Goal: Information Seeking & Learning: Learn about a topic

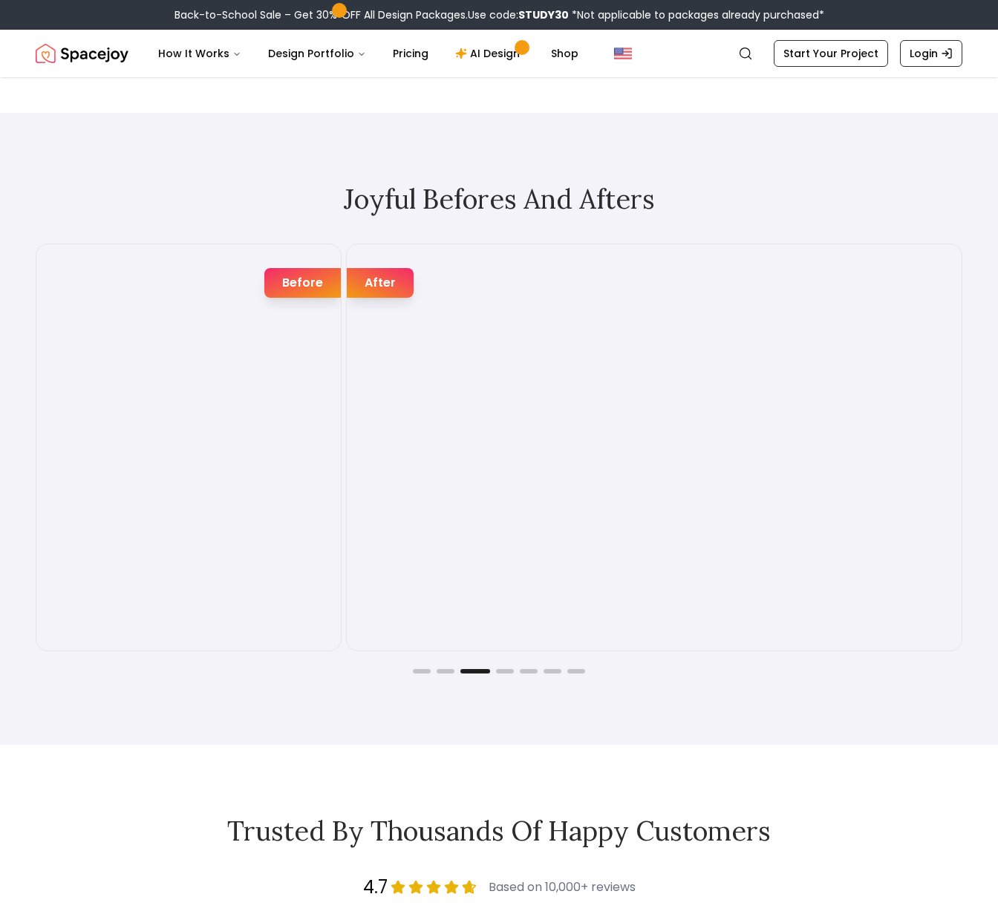
scroll to position [2627, 0]
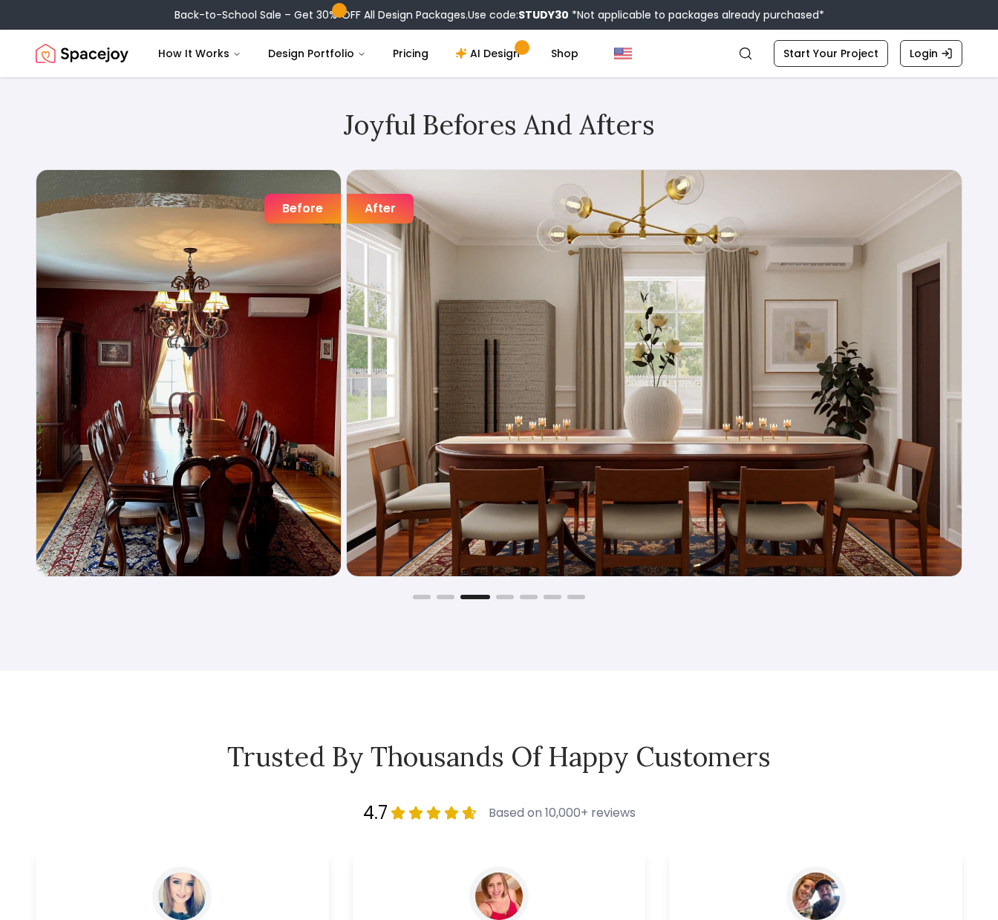
click at [347, 209] on div "After" at bounding box center [654, 373] width 617 height 408
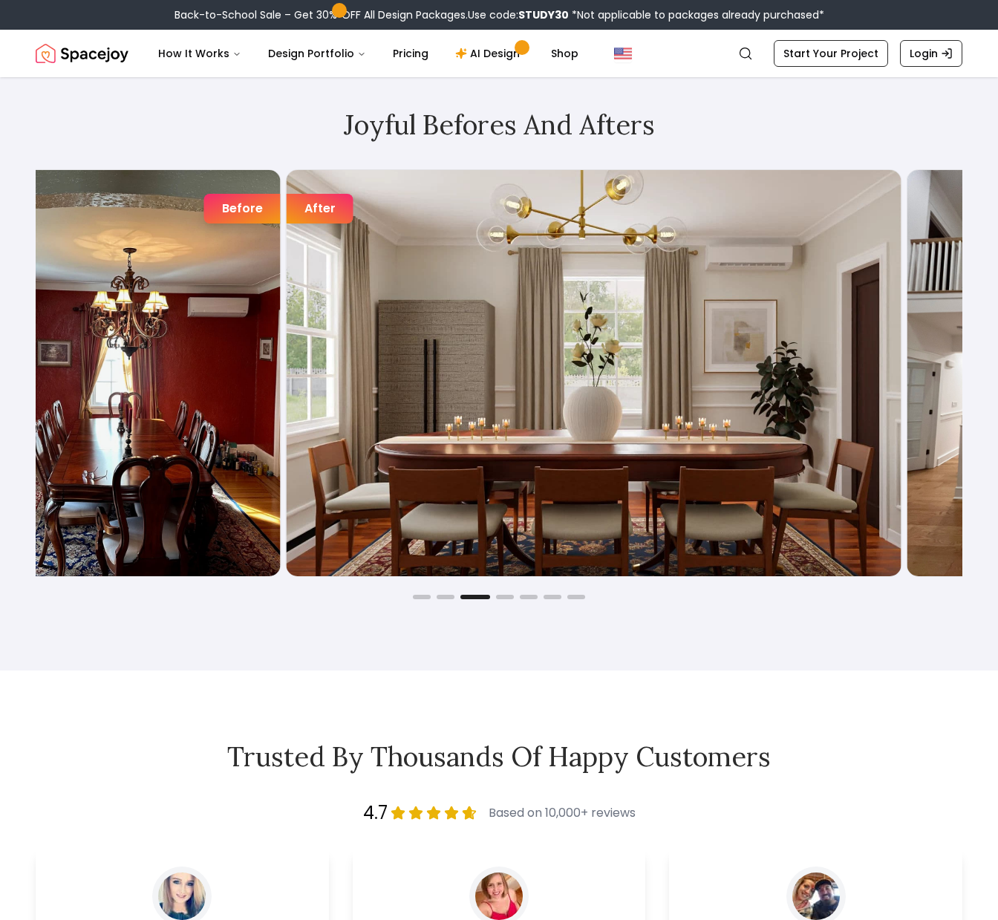
click at [286, 256] on div "After" at bounding box center [594, 373] width 617 height 408
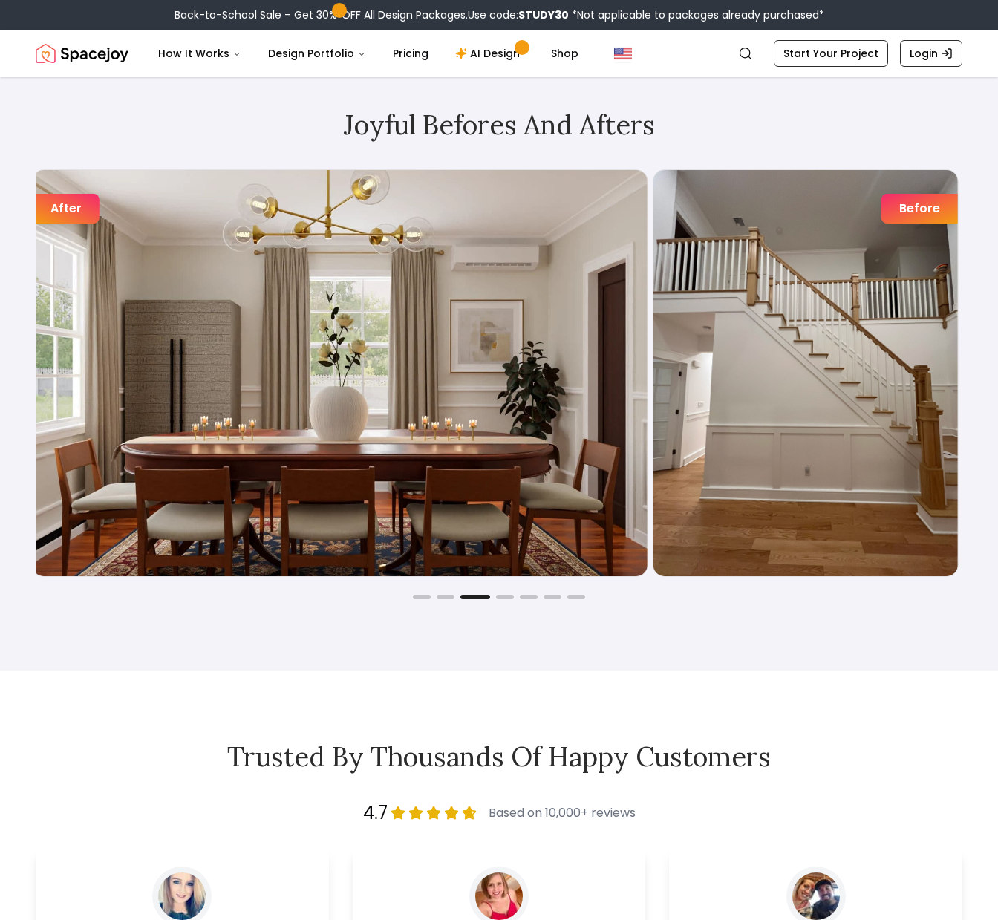
click at [308, 308] on img "3 / 7" at bounding box center [340, 373] width 615 height 406
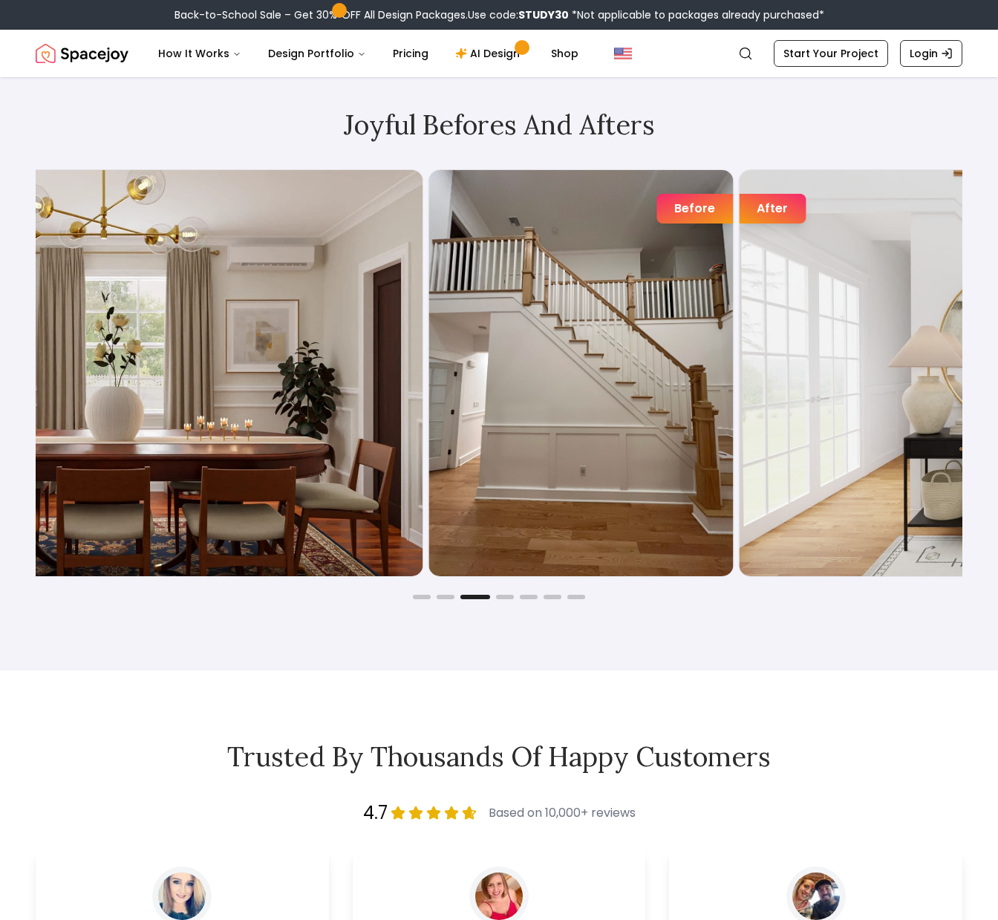
click at [203, 347] on img "3 / 7" at bounding box center [115, 373] width 615 height 406
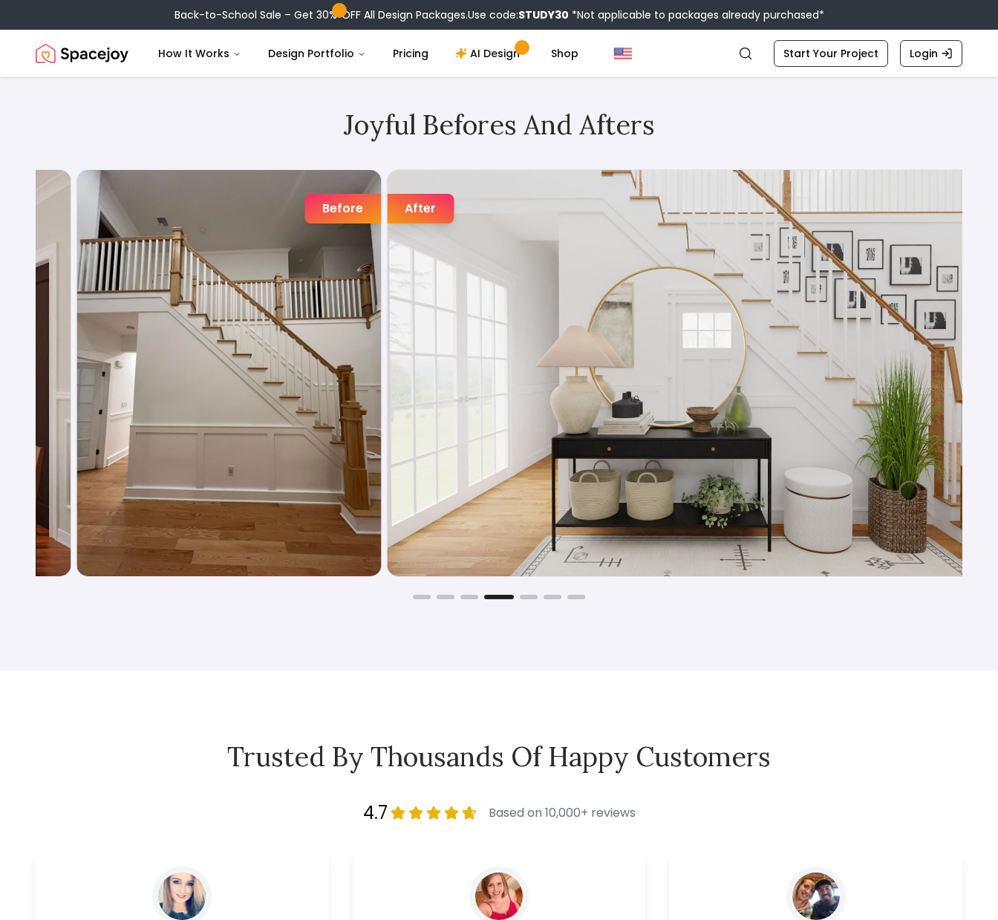
click at [426, 358] on img "4 / 7" at bounding box center [694, 373] width 615 height 406
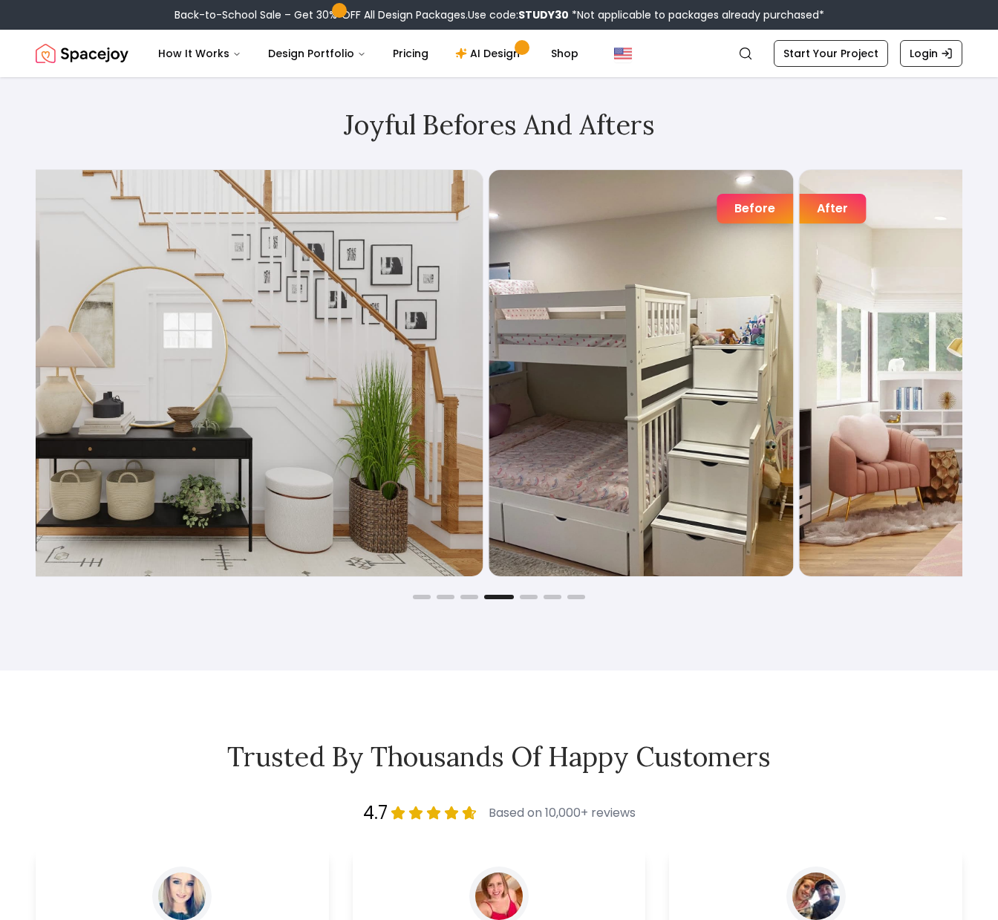
click at [270, 349] on img "4 / 7" at bounding box center [175, 373] width 615 height 406
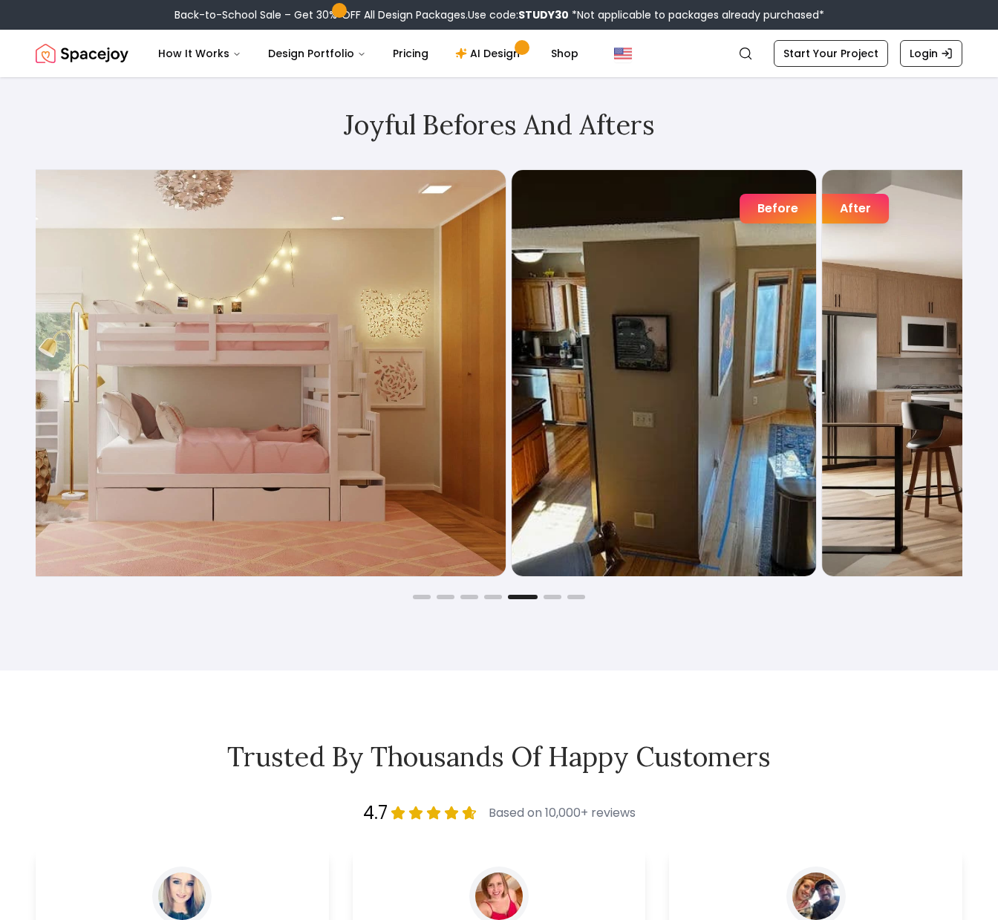
click at [348, 368] on img "5 / 7" at bounding box center [198, 373] width 615 height 406
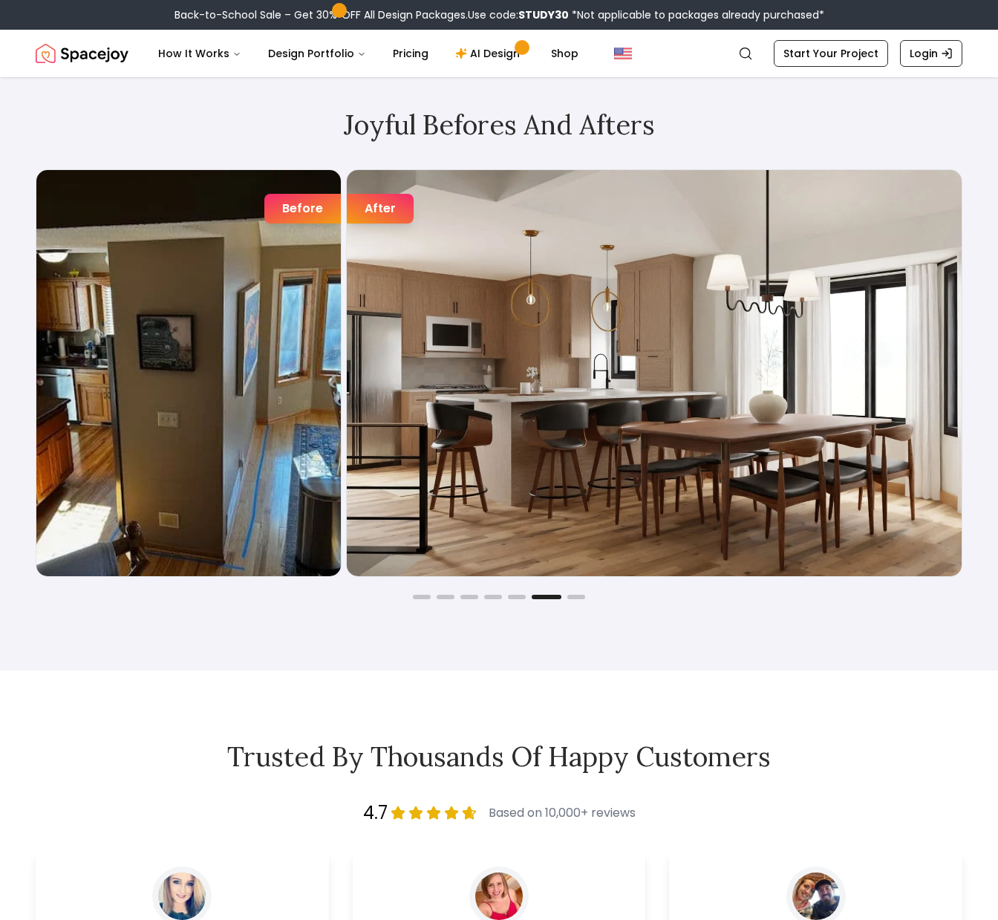
click at [232, 393] on img "6 / 7" at bounding box center [188, 373] width 305 height 406
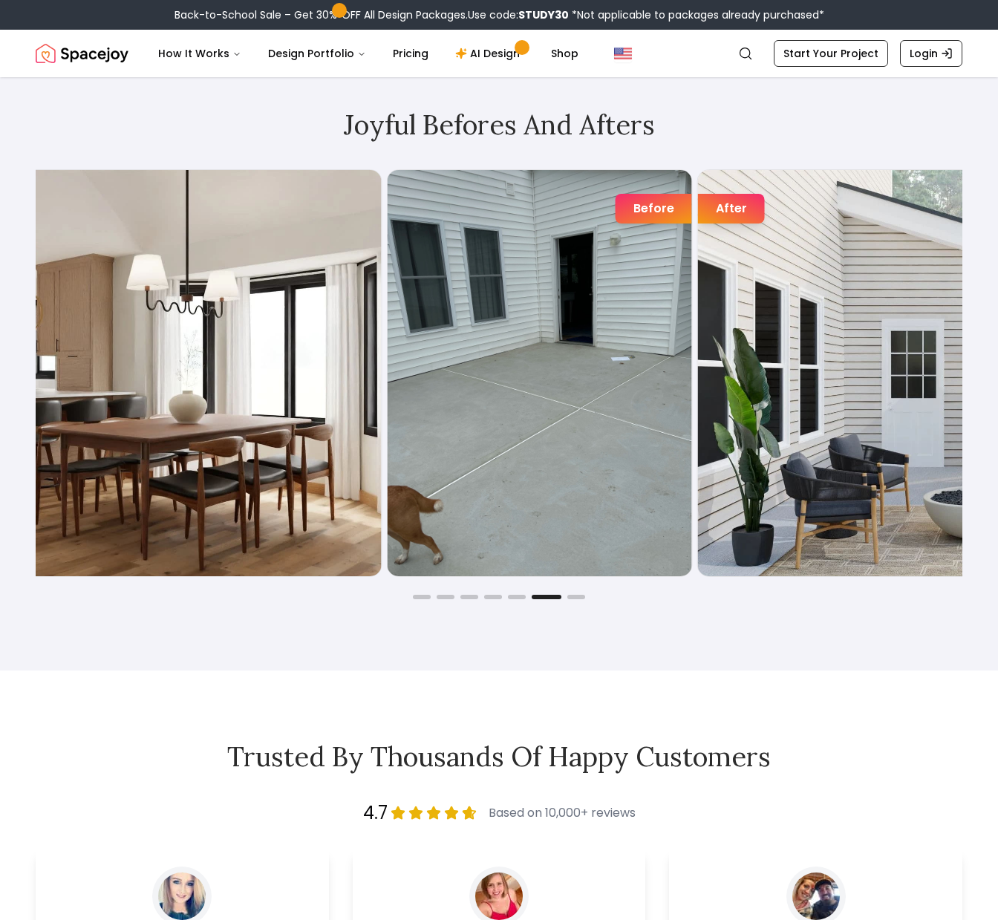
click at [99, 364] on img "6 / 7" at bounding box center [74, 373] width 615 height 406
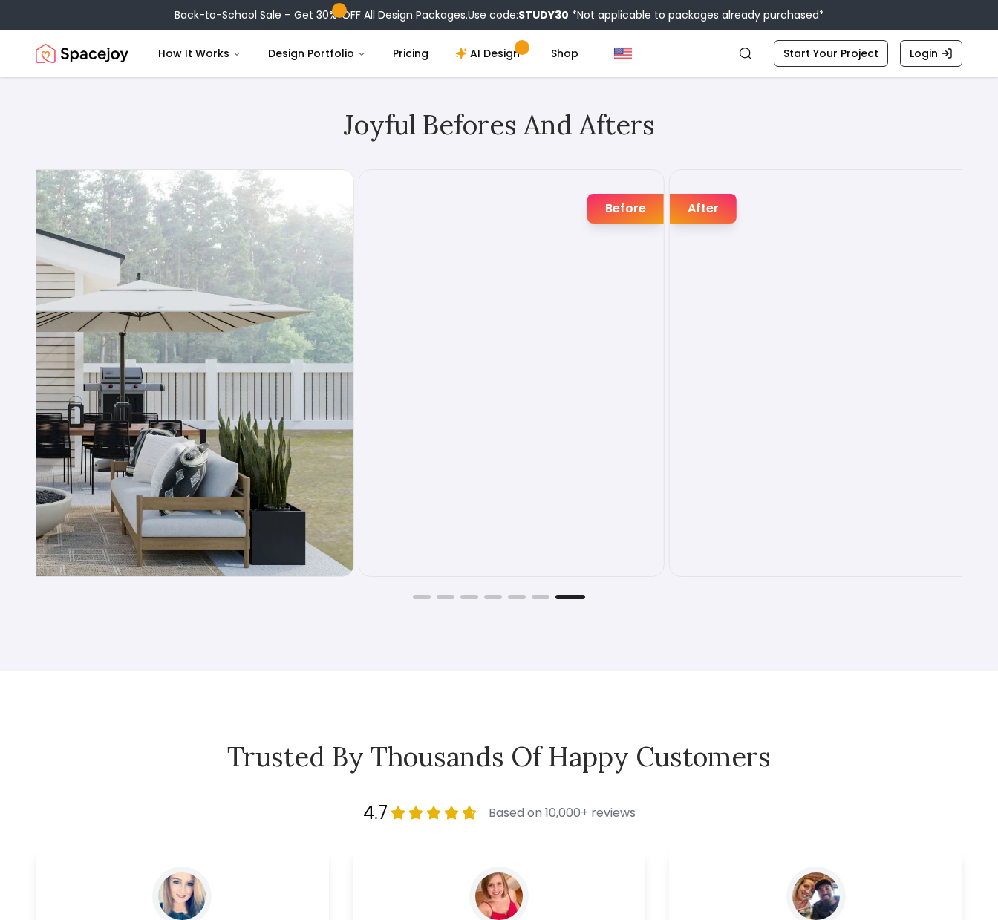
click at [210, 379] on img "7 / 7" at bounding box center [46, 373] width 615 height 406
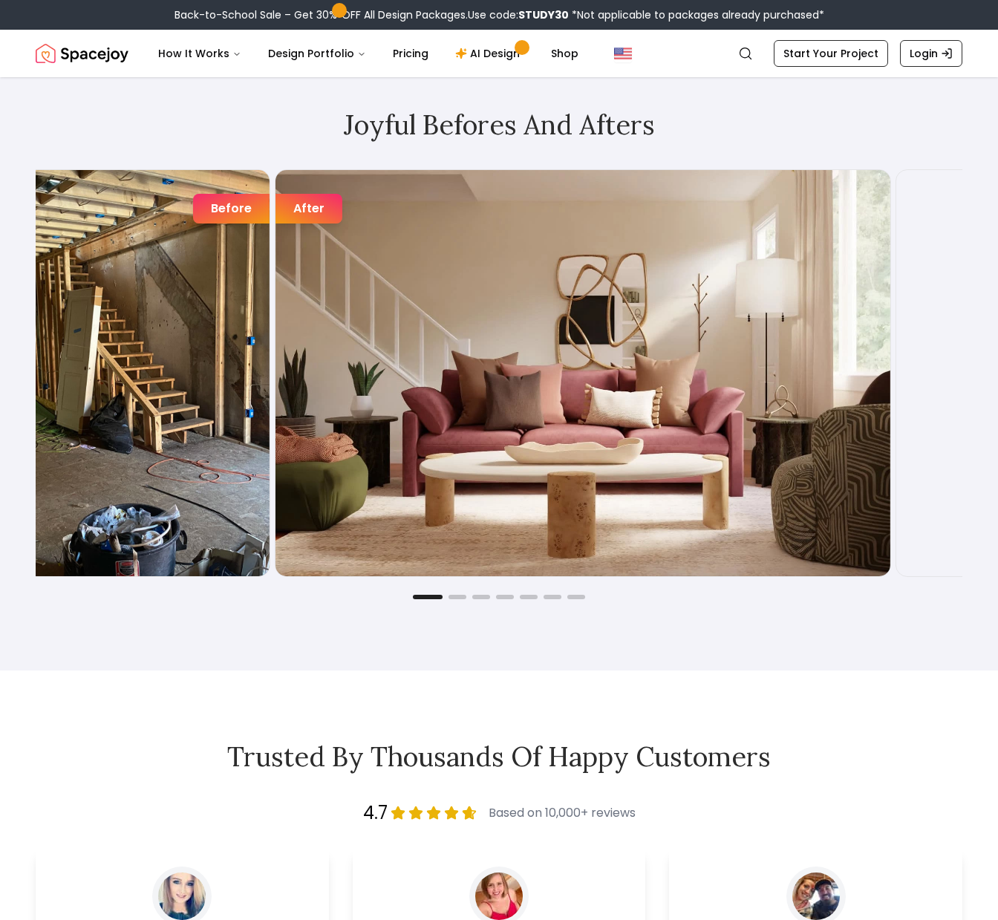
click at [299, 380] on img "1 / 7" at bounding box center [583, 373] width 615 height 406
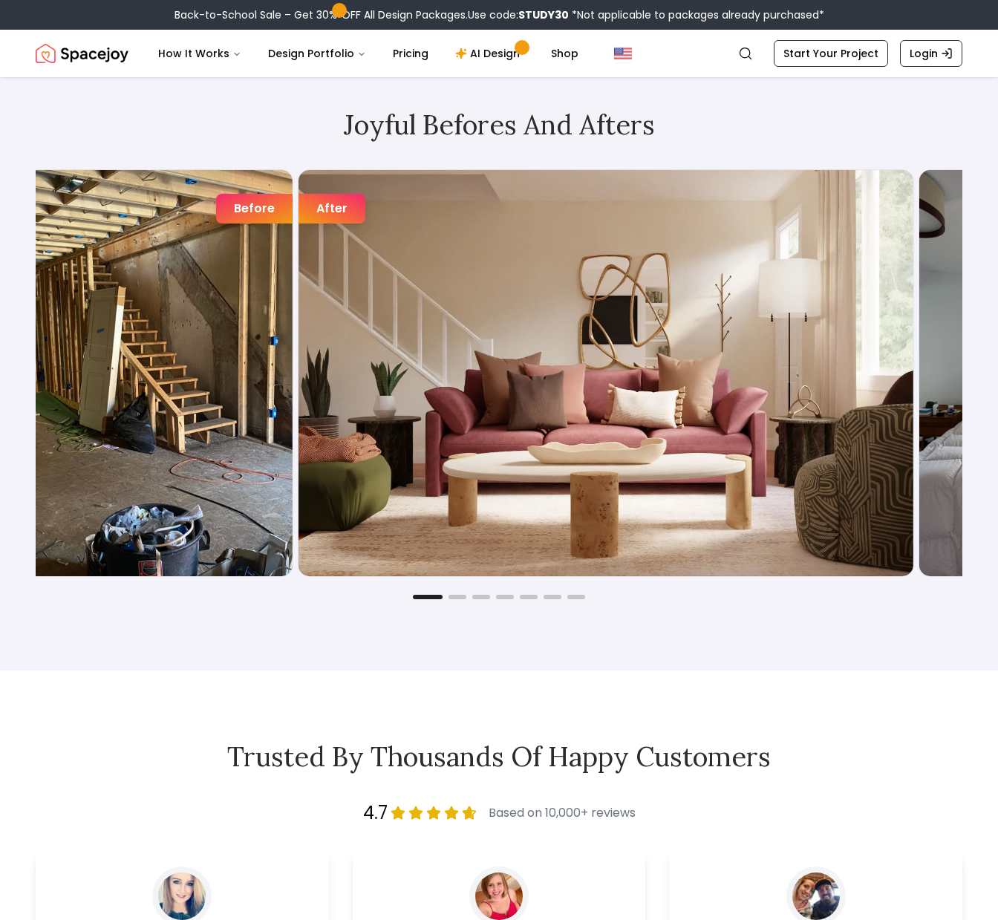
click at [299, 375] on img "1 / 7" at bounding box center [606, 373] width 615 height 406
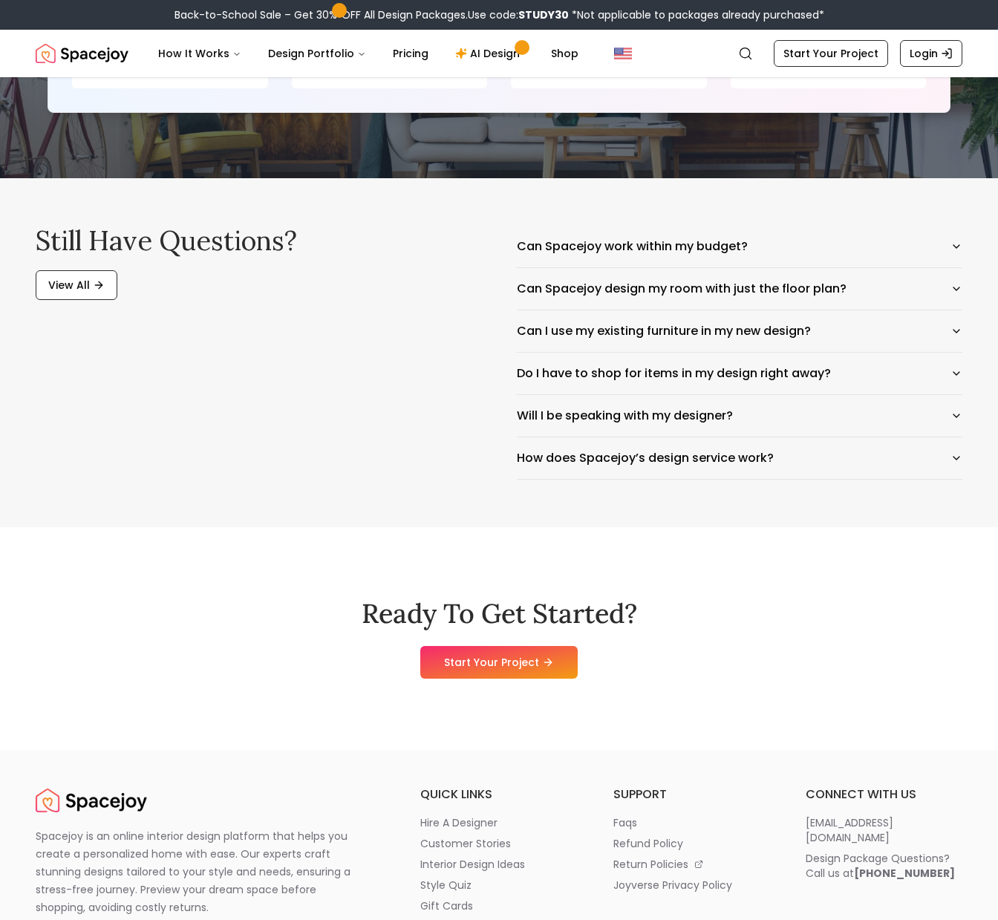
scroll to position [7252, 0]
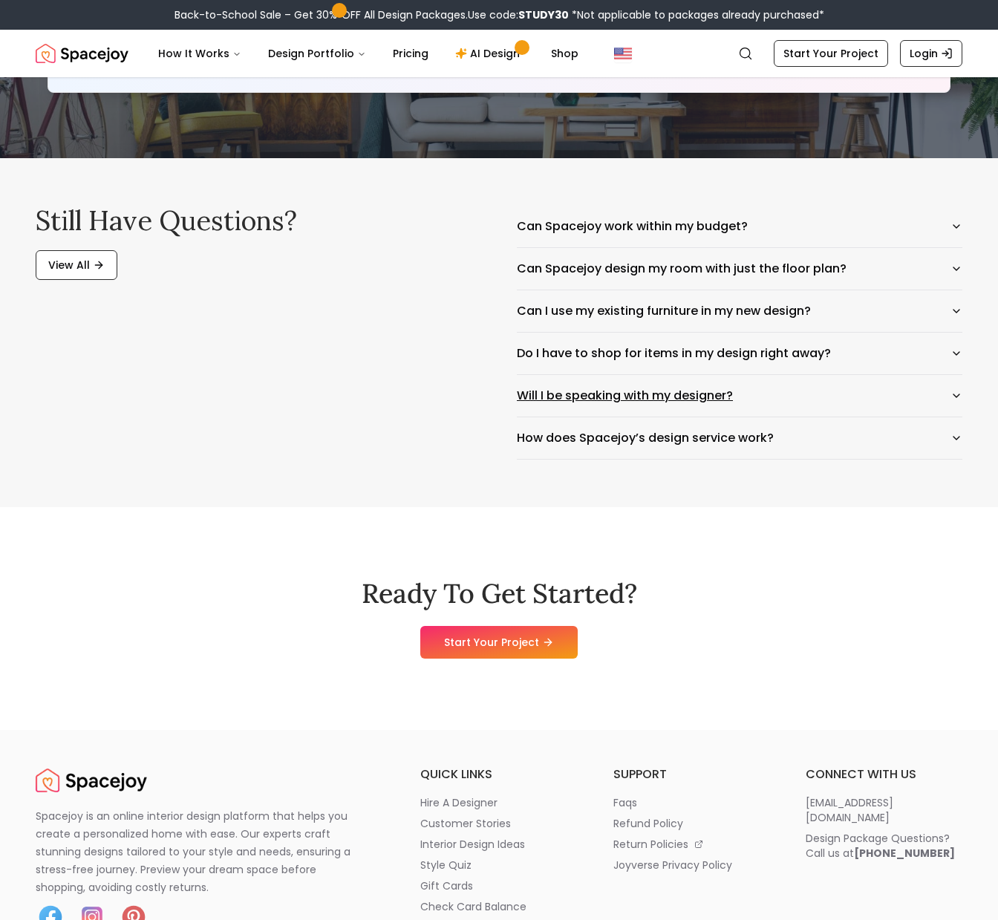
click at [946, 406] on button "Will I be speaking with my designer?" at bounding box center [740, 396] width 446 height 42
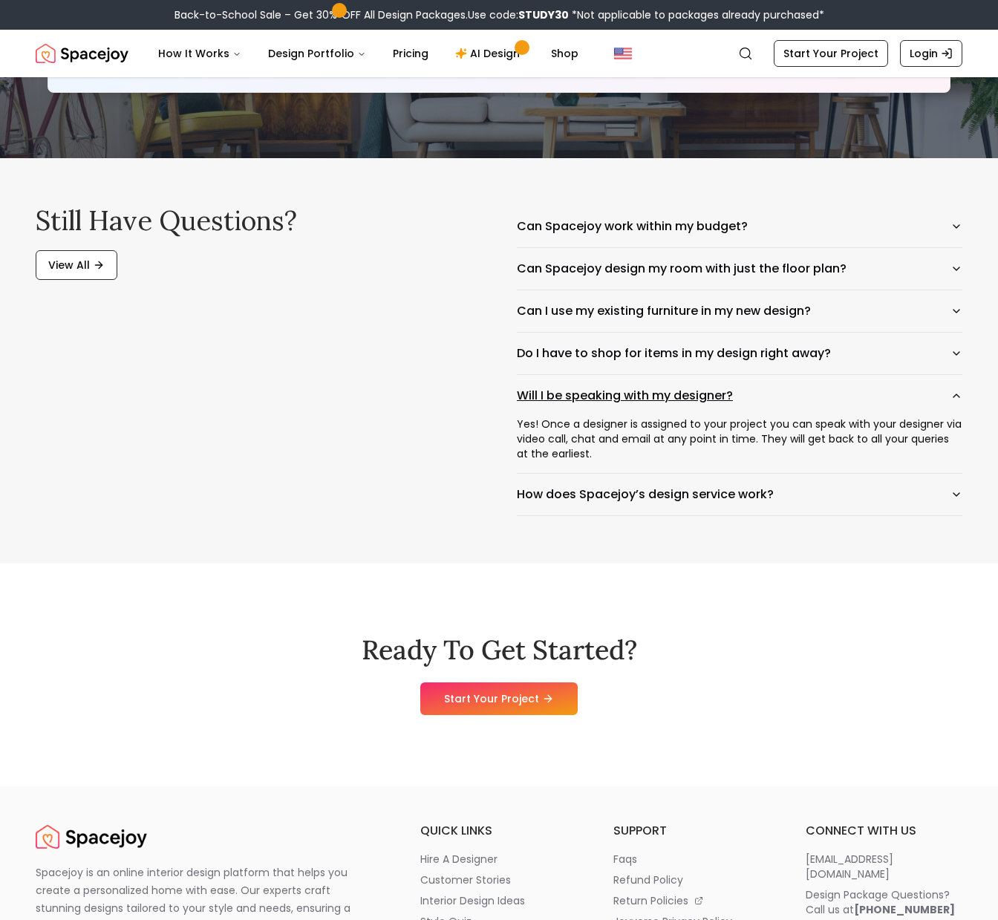
click at [955, 402] on button "Will I be speaking with my designer?" at bounding box center [740, 396] width 446 height 42
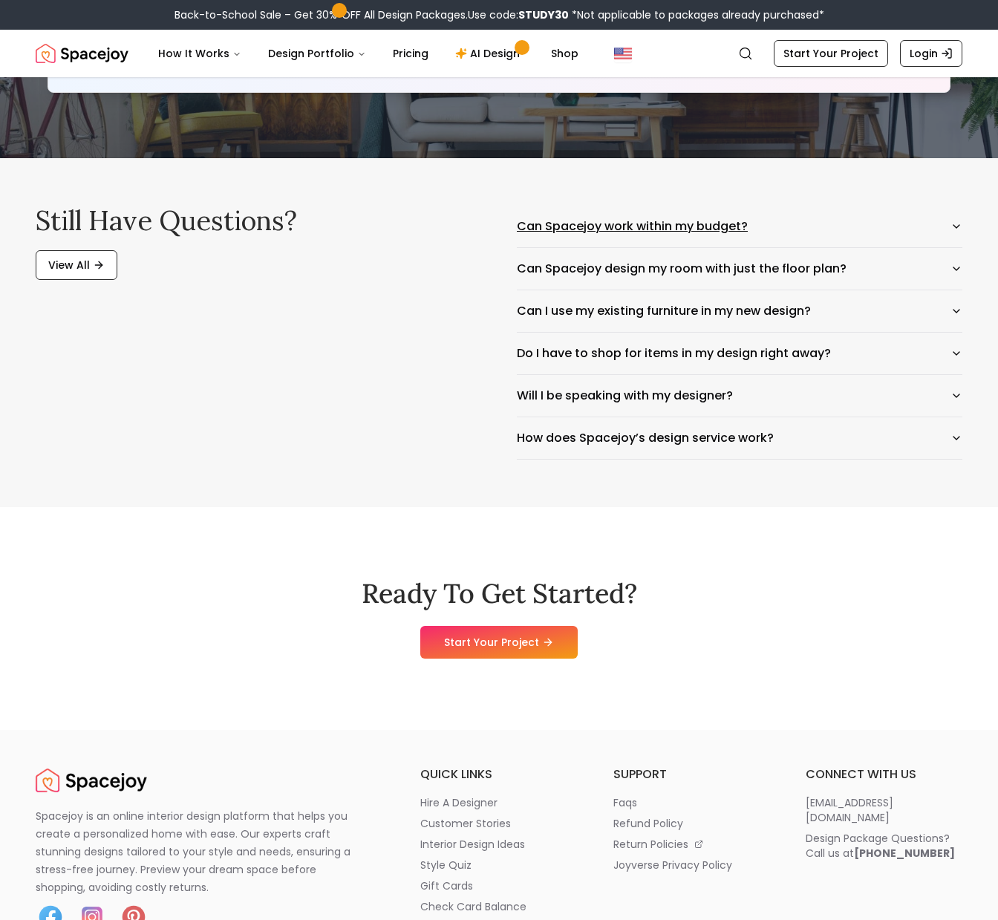
click at [946, 225] on button "Can Spacejoy work within my budget?" at bounding box center [740, 227] width 446 height 42
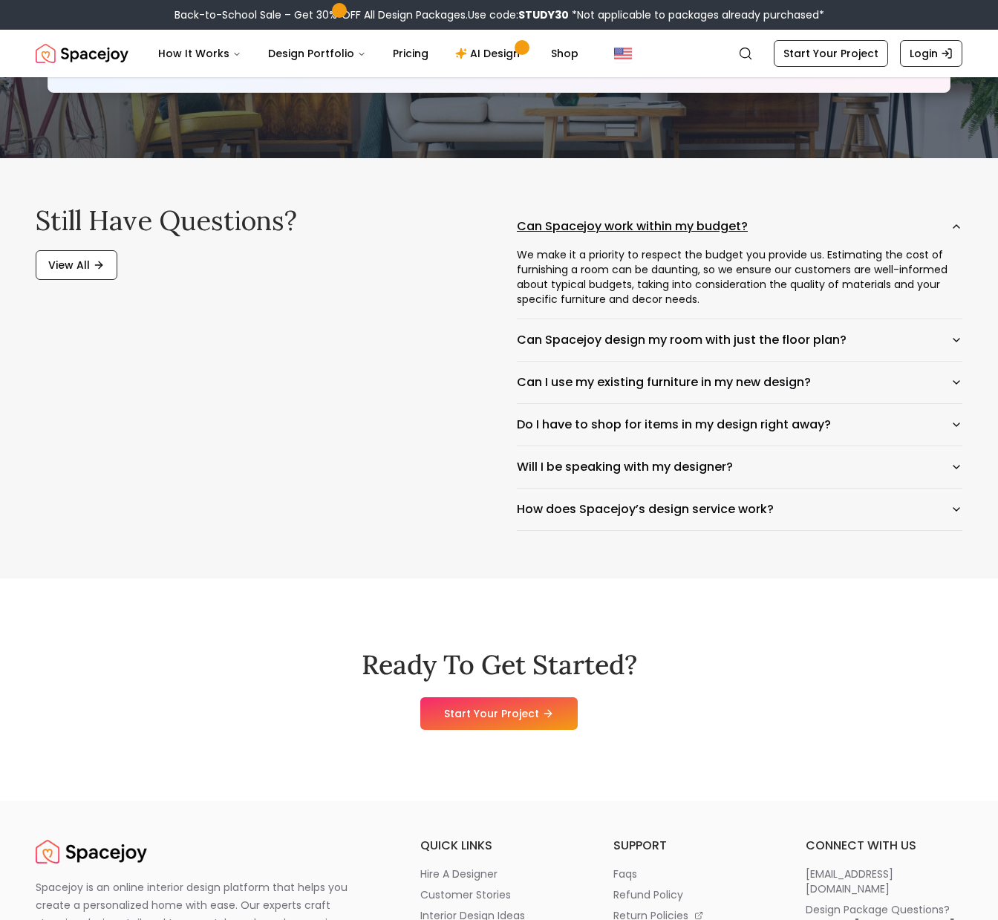
click at [947, 225] on button "Can Spacejoy work within my budget?" at bounding box center [740, 227] width 446 height 42
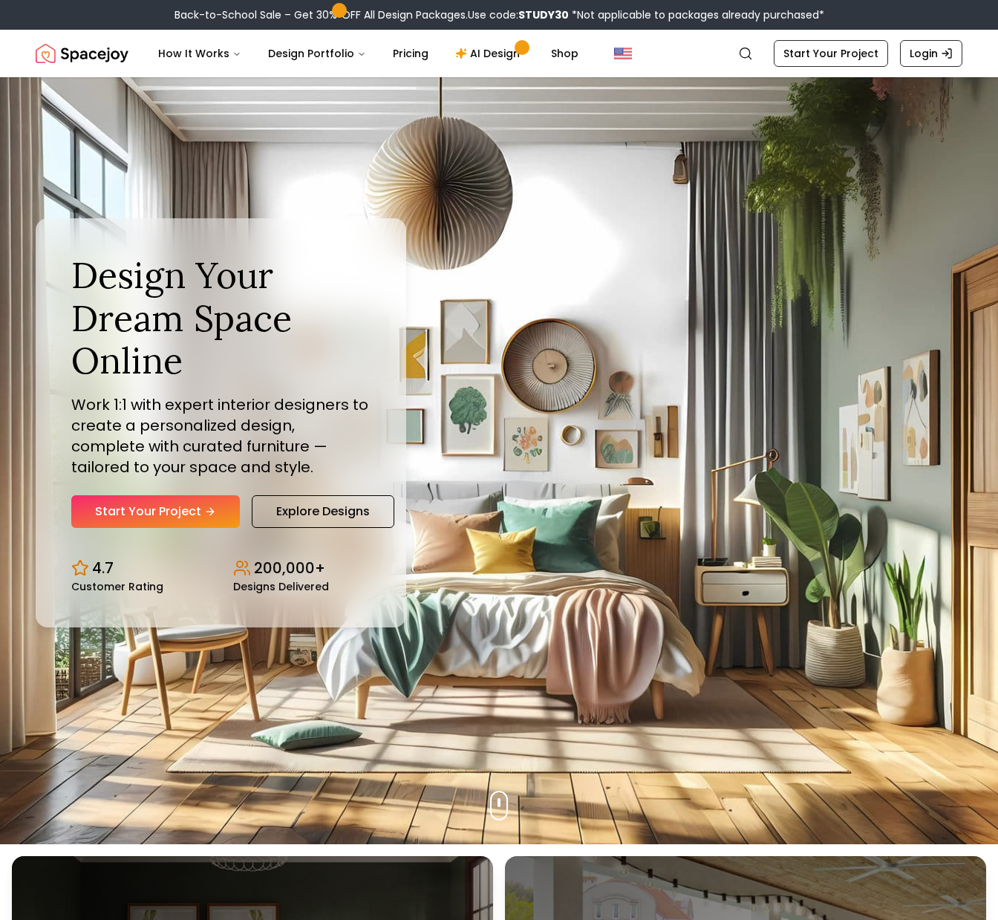
scroll to position [0, 0]
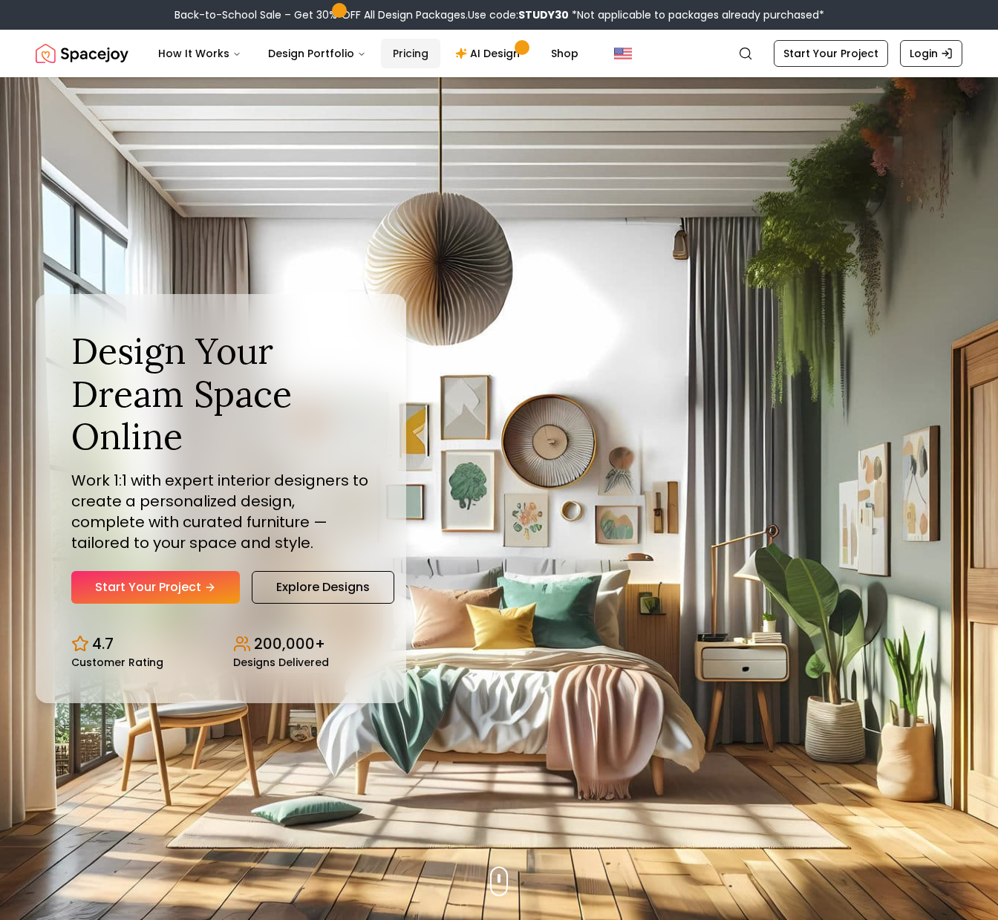
click at [416, 59] on link "Pricing" at bounding box center [410, 54] width 59 height 30
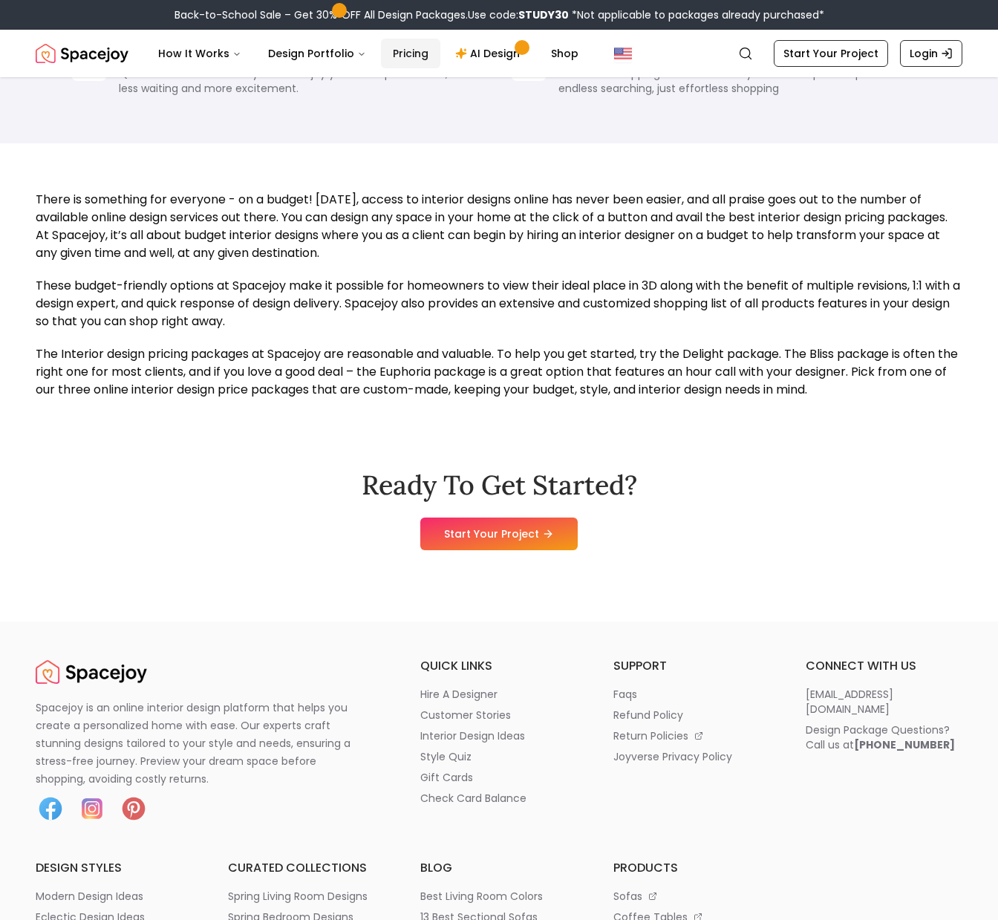
scroll to position [934, 0]
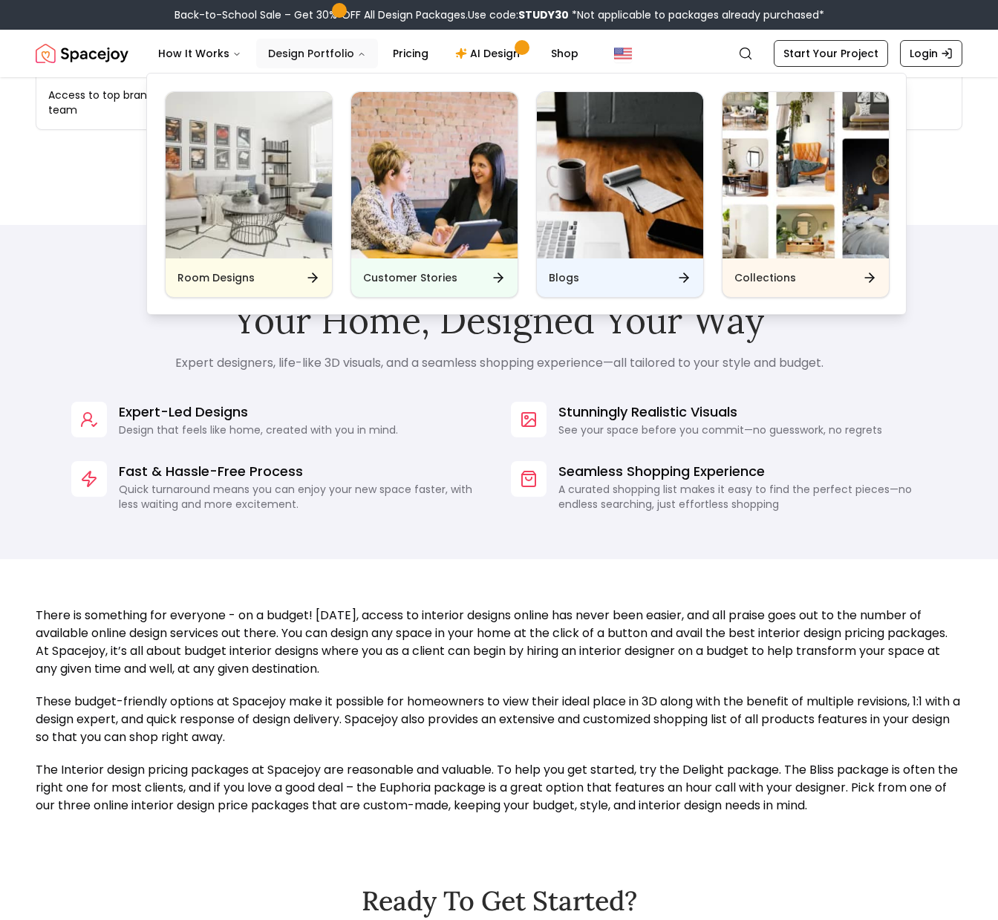
click at [318, 52] on button "Design Portfolio" at bounding box center [317, 54] width 122 height 30
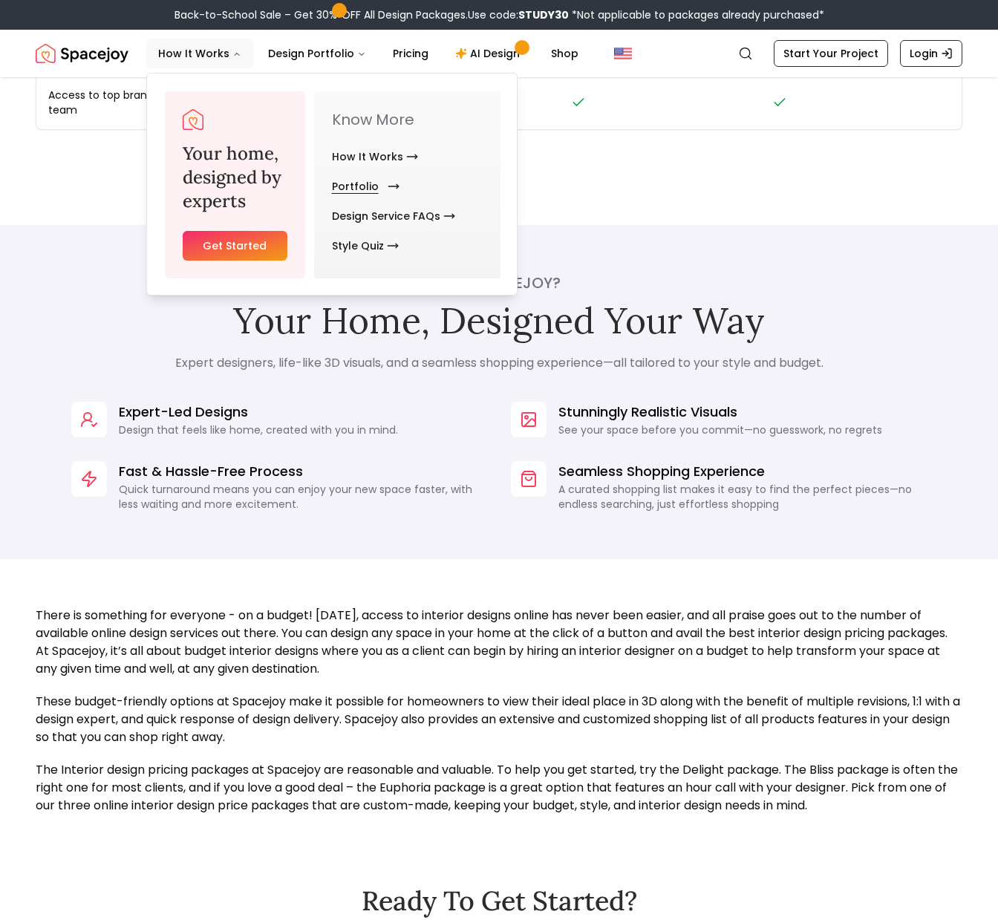
click at [371, 192] on link "Portfolio" at bounding box center [363, 187] width 62 height 30
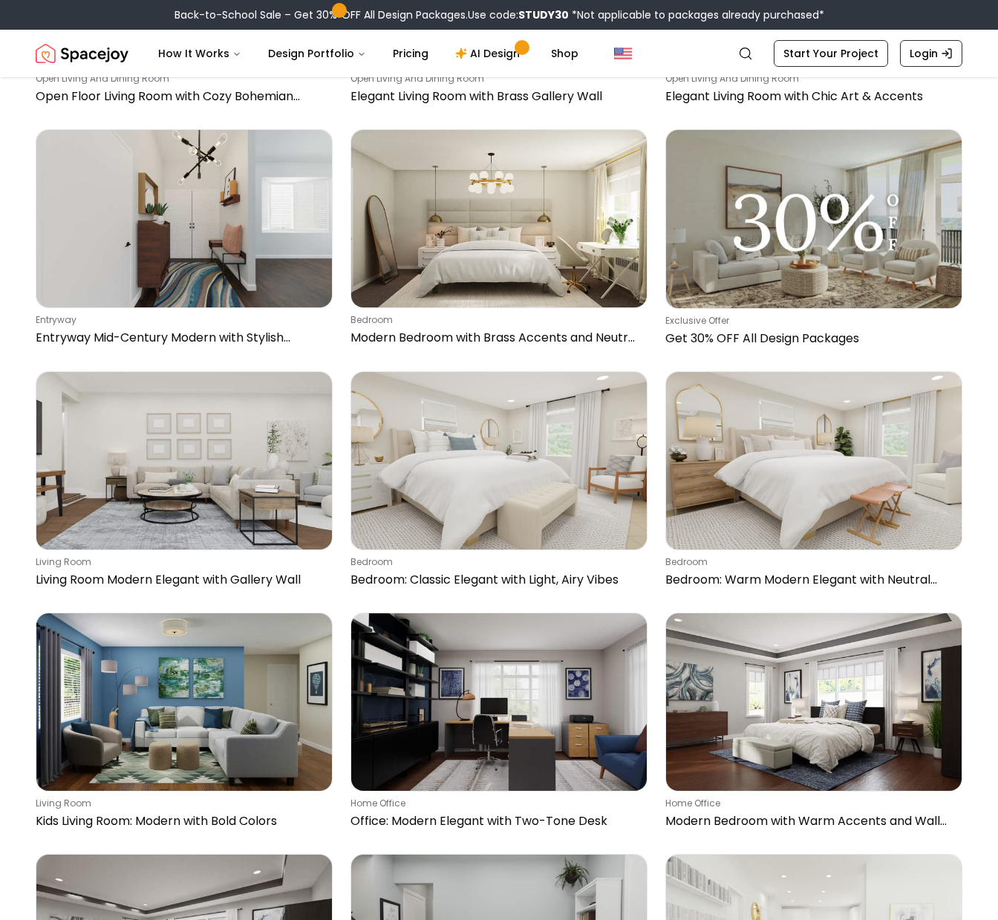
scroll to position [4834, 0]
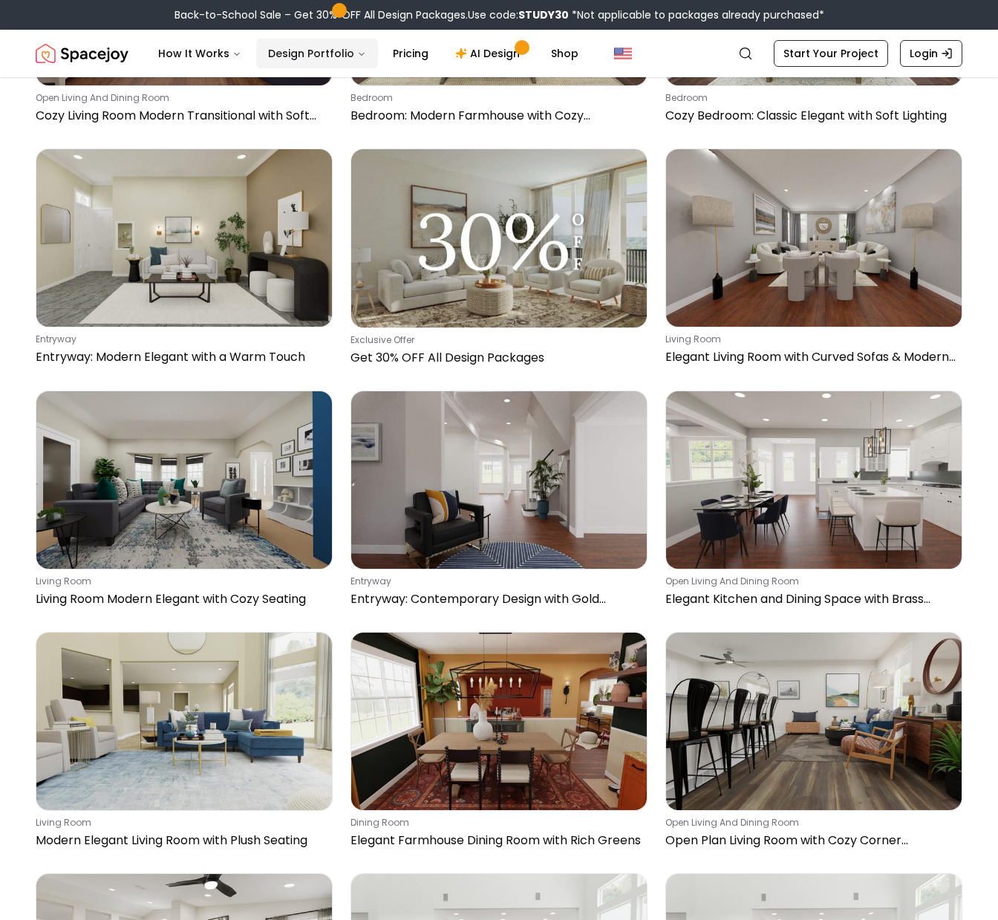
click at [365, 61] on button "Design Portfolio" at bounding box center [317, 54] width 122 height 30
